Goal: Communication & Community: Answer question/provide support

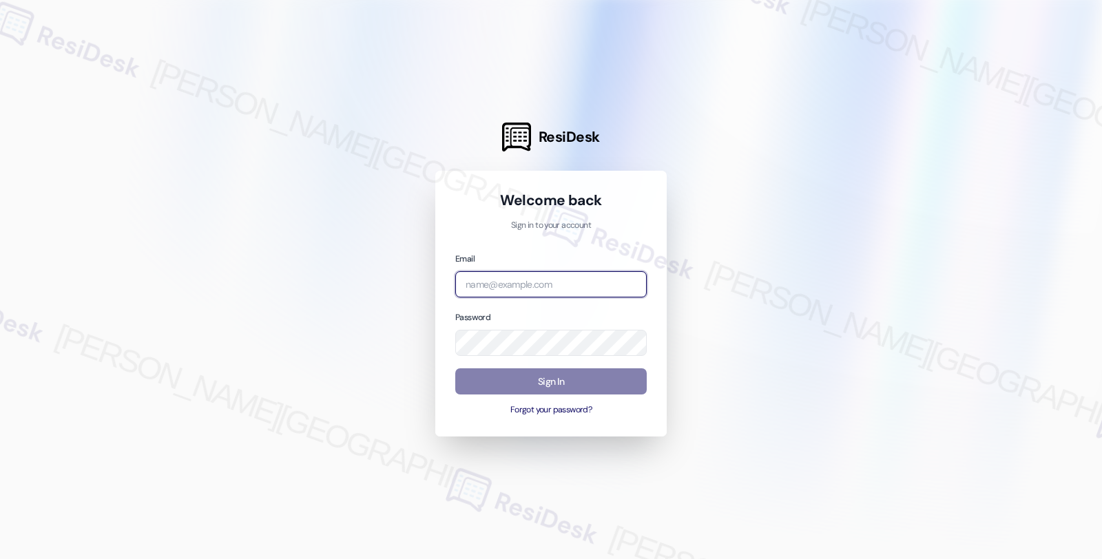
click at [568, 288] on input "email" at bounding box center [550, 284] width 191 height 27
type input "automated-surveys-balfour_beatty_communities-fides.[PERSON_NAME]@balfour_beatty…"
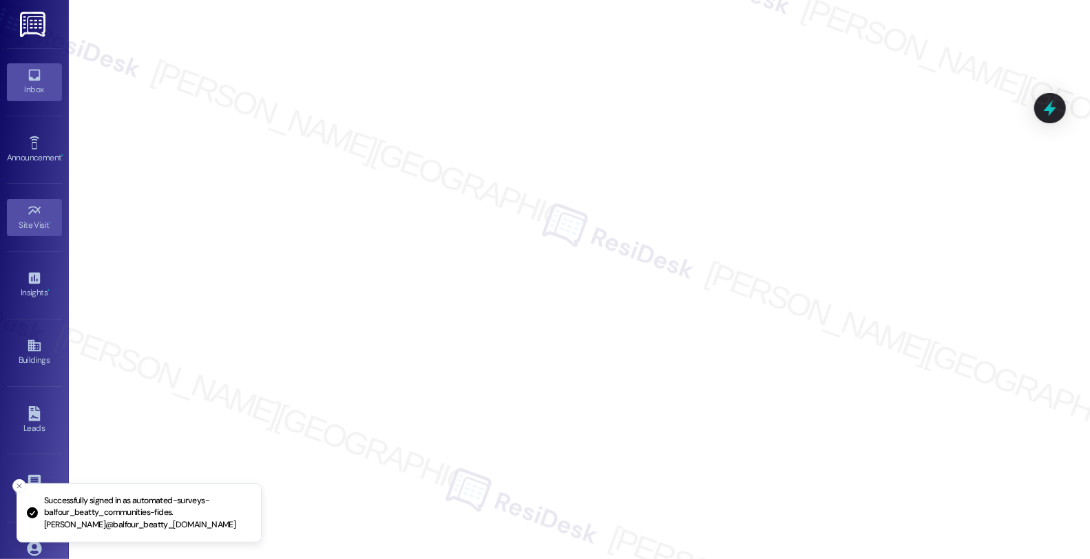
click at [30, 94] on div "Inbox" at bounding box center [34, 90] width 69 height 14
